Goal: Browse casually: Explore the website without a specific task or goal

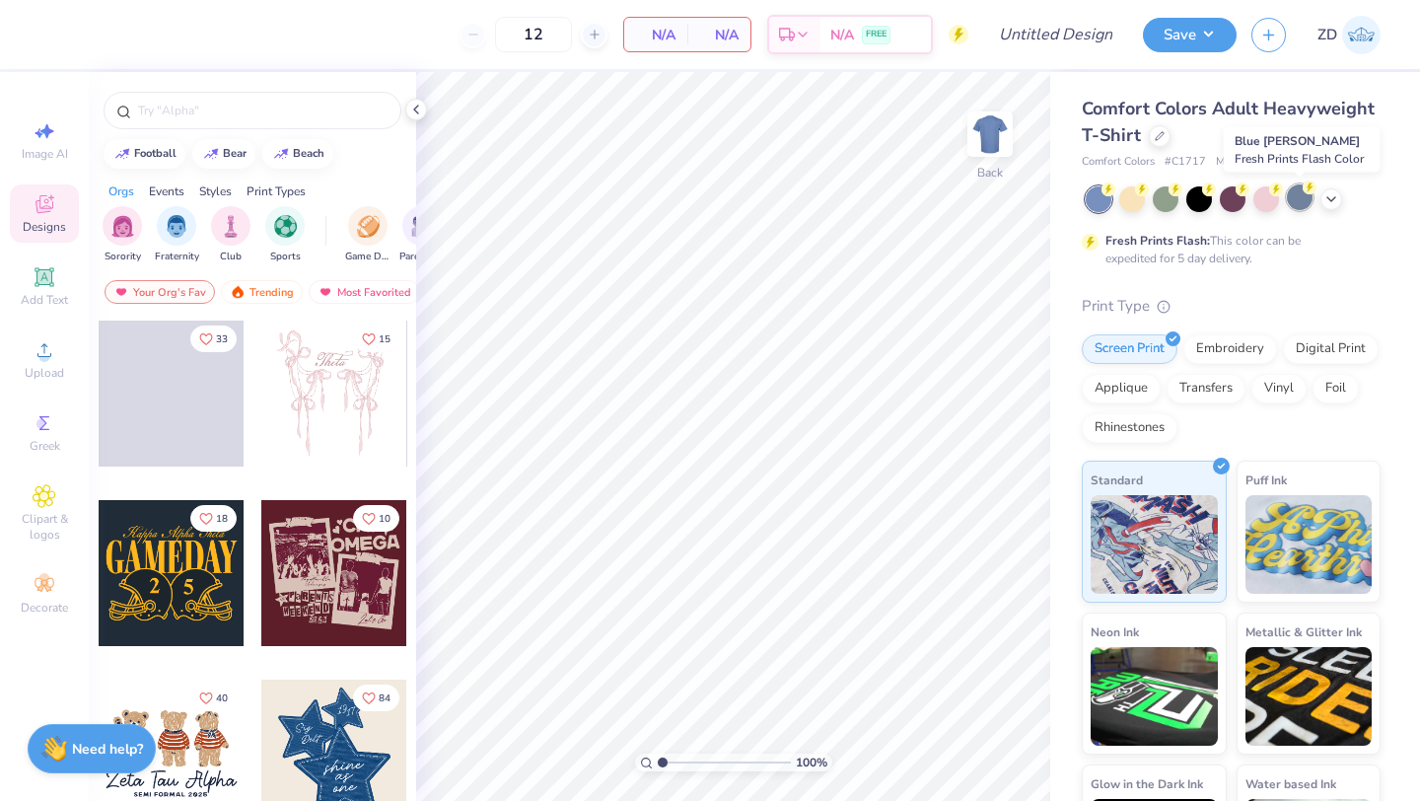
click at [1299, 199] on div at bounding box center [1300, 197] width 26 height 26
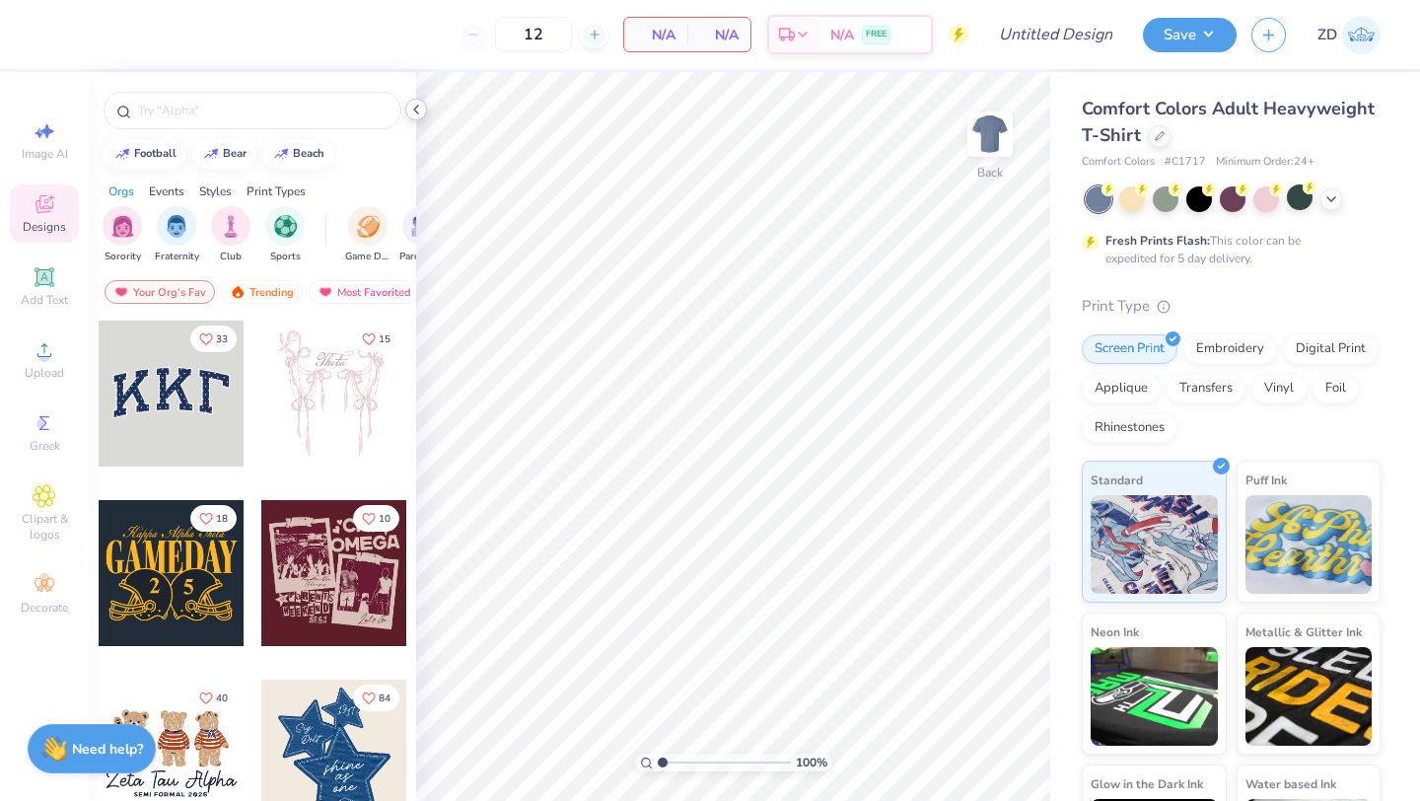
click at [419, 107] on icon at bounding box center [416, 110] width 16 height 16
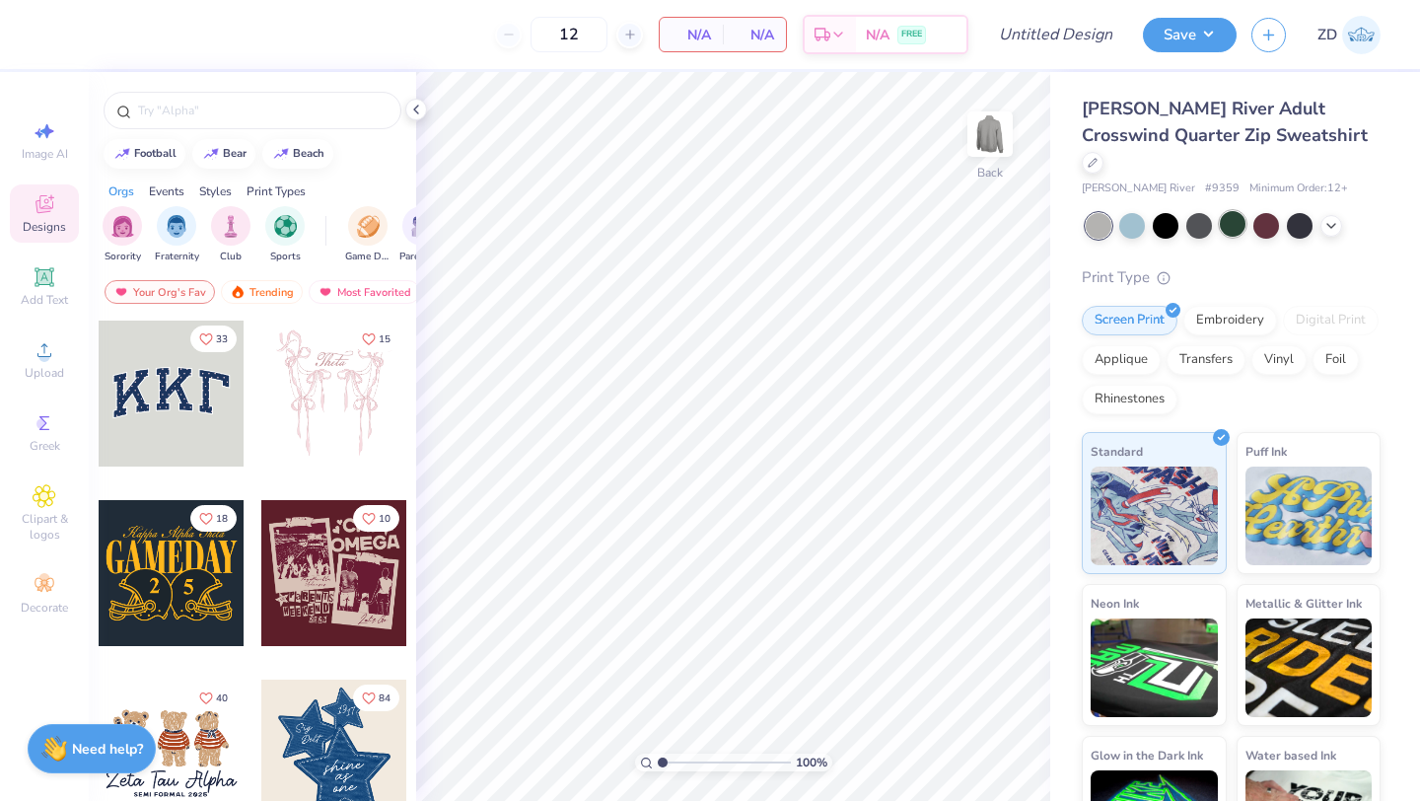
click at [1225, 211] on div at bounding box center [1233, 224] width 26 height 26
click at [417, 114] on icon at bounding box center [416, 110] width 16 height 16
